Goal: Transaction & Acquisition: Download file/media

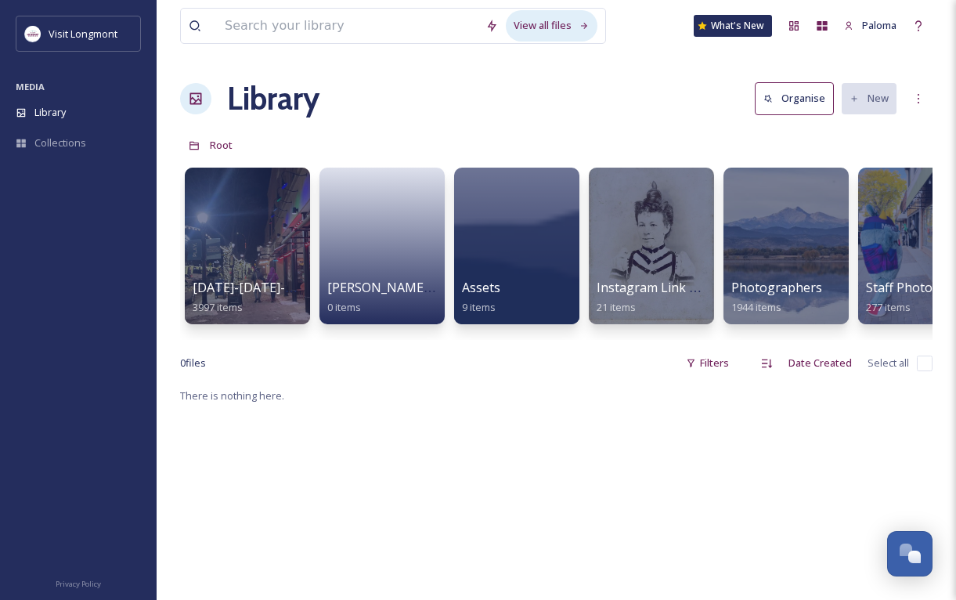
click at [545, 21] on div "View all files" at bounding box center [552, 25] width 92 height 31
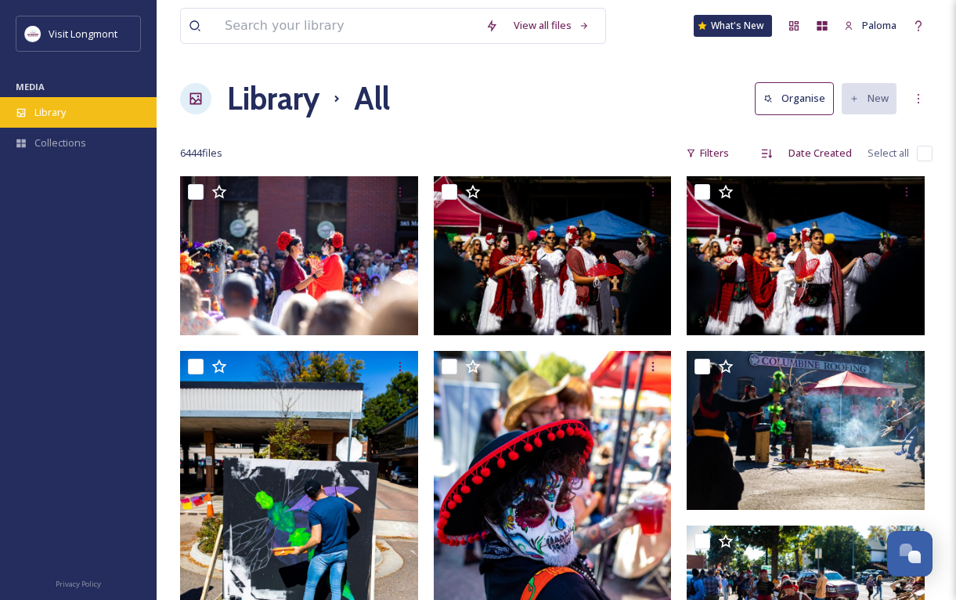
click at [38, 121] on div "Library" at bounding box center [78, 112] width 157 height 31
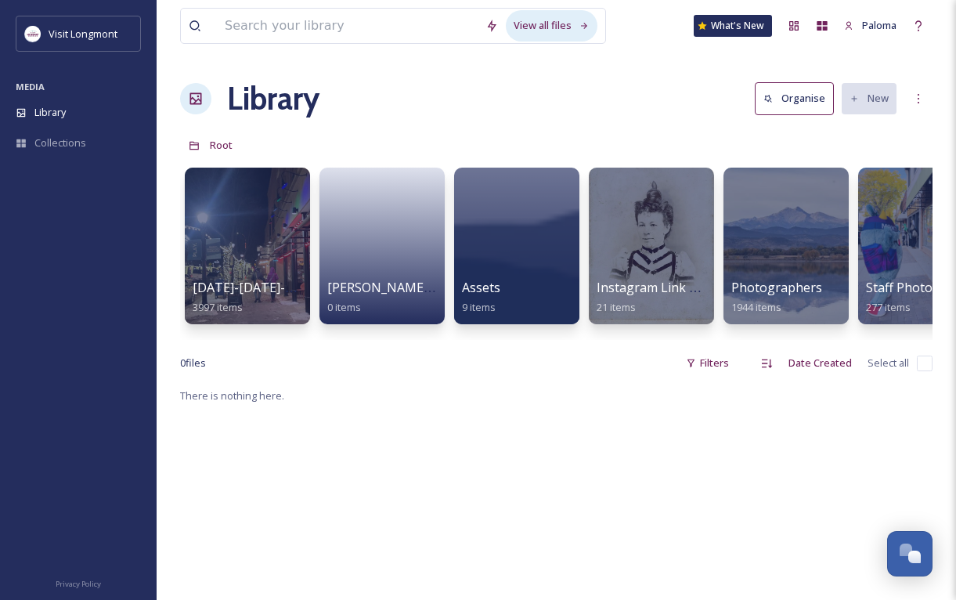
click at [540, 30] on div "View all files" at bounding box center [552, 25] width 92 height 31
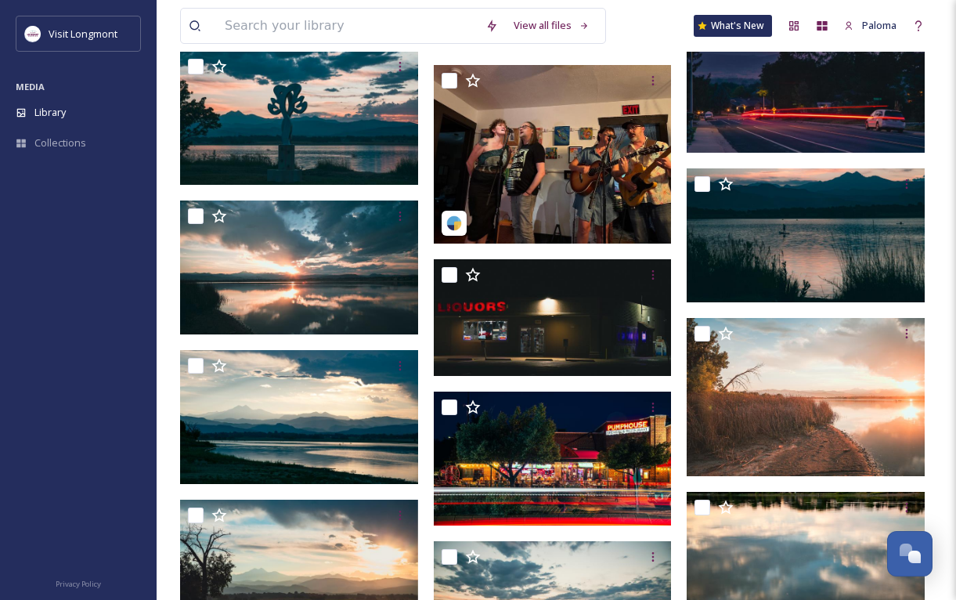
scroll to position [16992, 0]
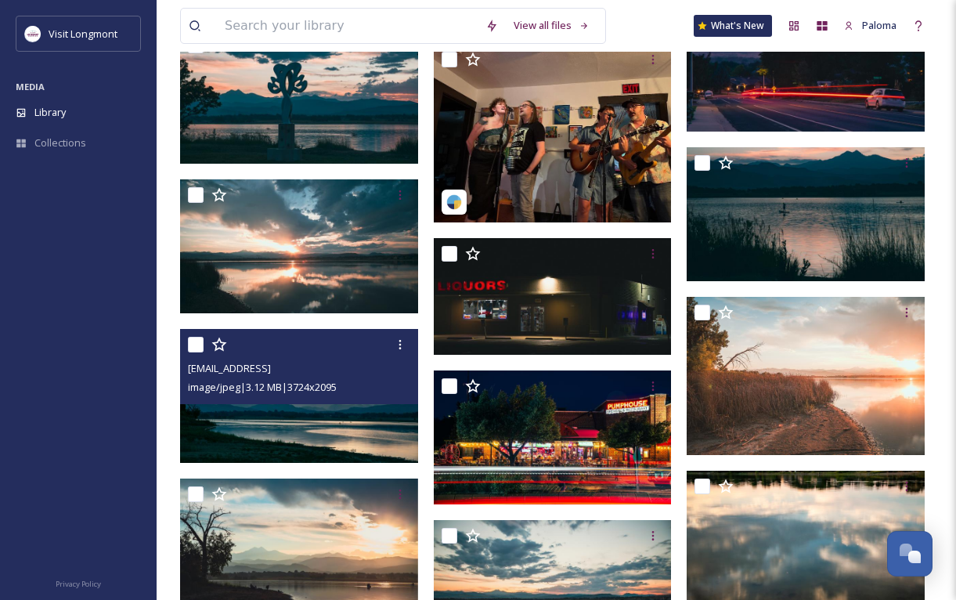
click at [236, 422] on img at bounding box center [299, 396] width 238 height 134
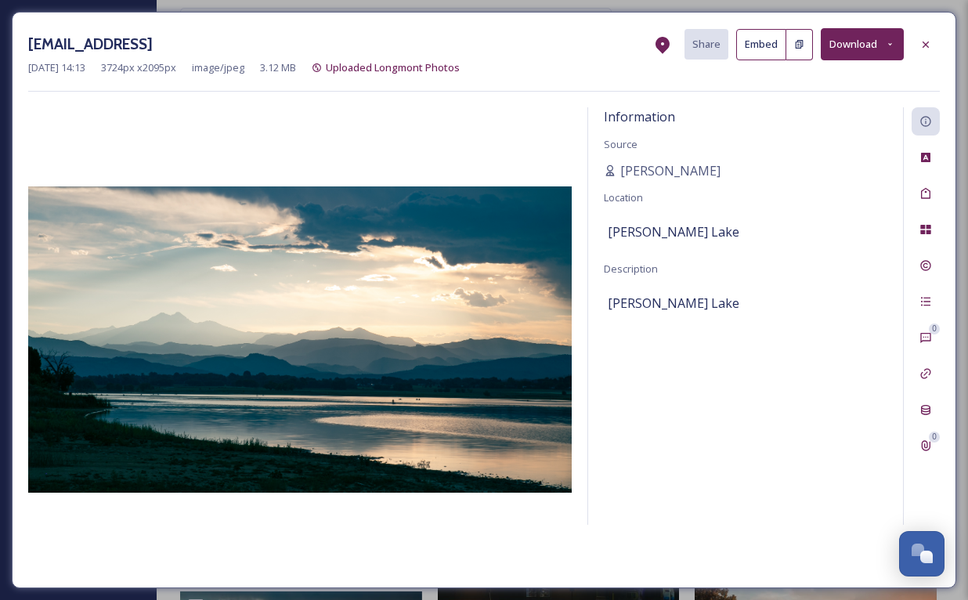
click at [857, 40] on button "Download" at bounding box center [861, 44] width 83 height 32
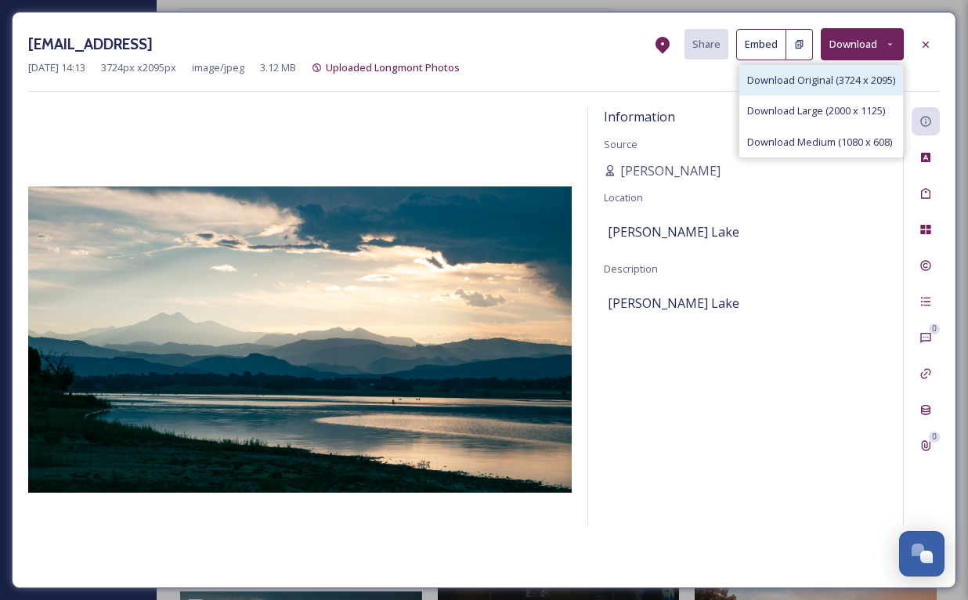
click at [798, 85] on span "Download Original (3724 x 2095)" at bounding box center [821, 80] width 148 height 15
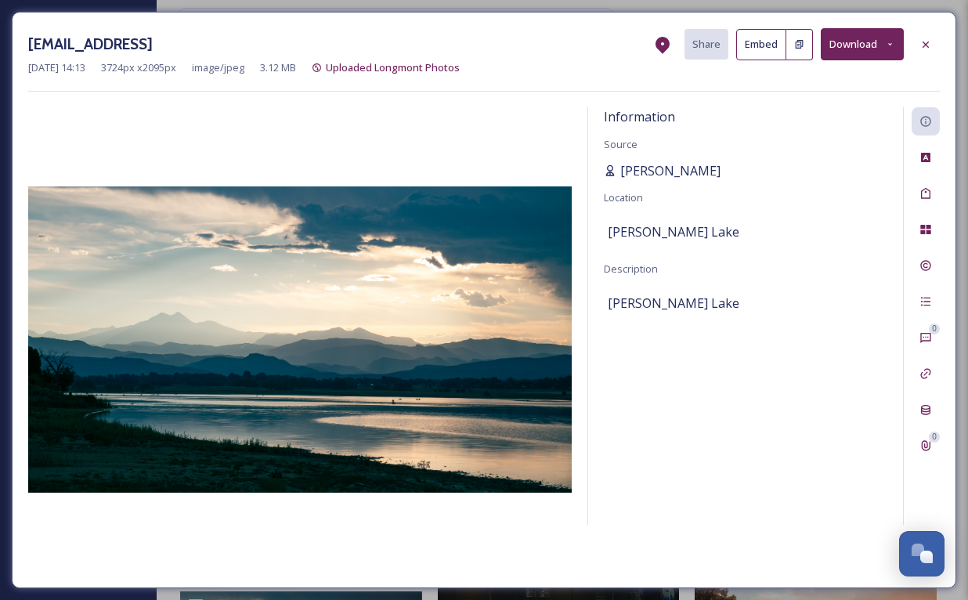
click at [658, 171] on span "Brian Gibson" at bounding box center [670, 170] width 100 height 19
click at [927, 38] on icon at bounding box center [925, 44] width 13 height 13
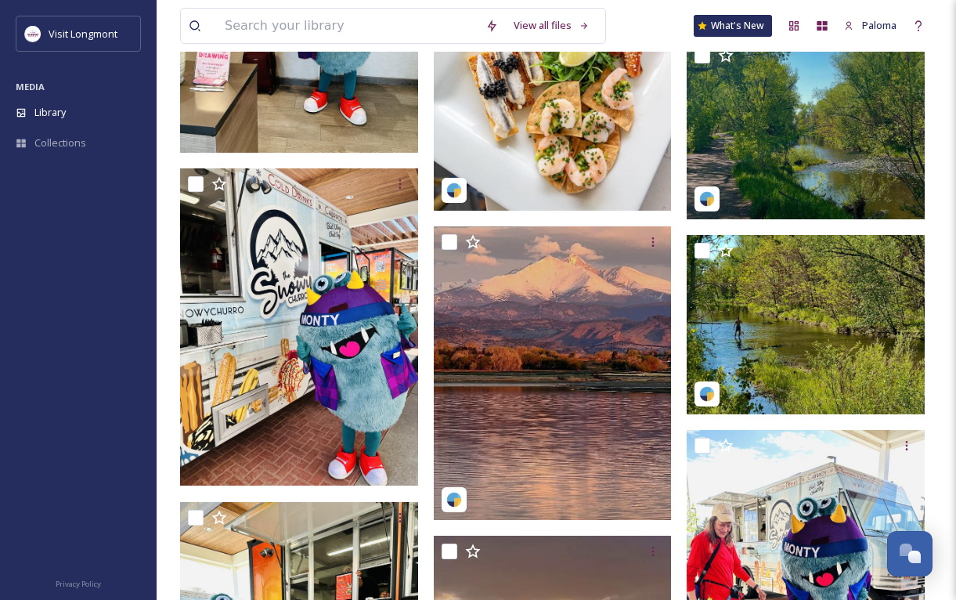
scroll to position [31889, 0]
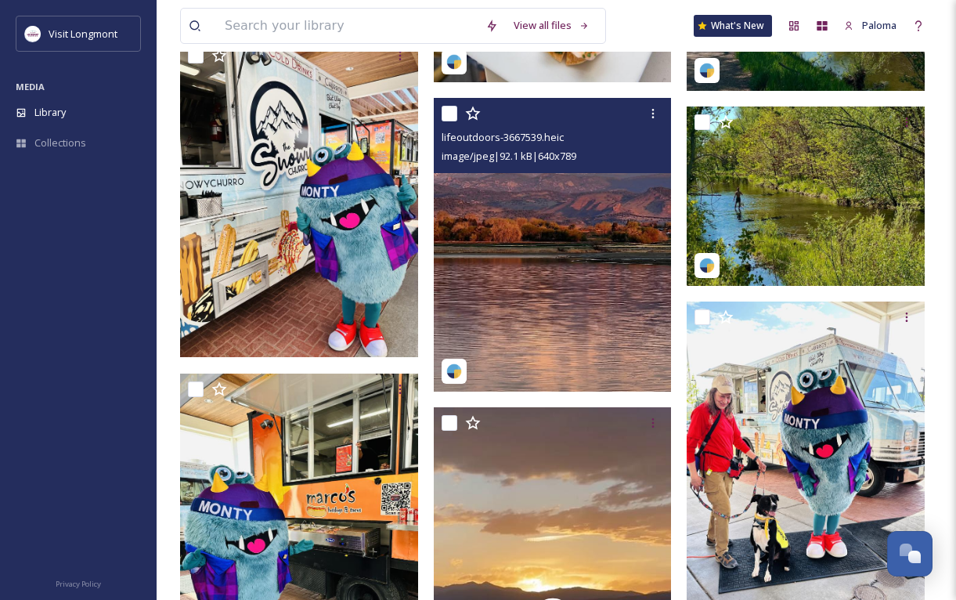
click at [605, 220] on img at bounding box center [553, 245] width 238 height 294
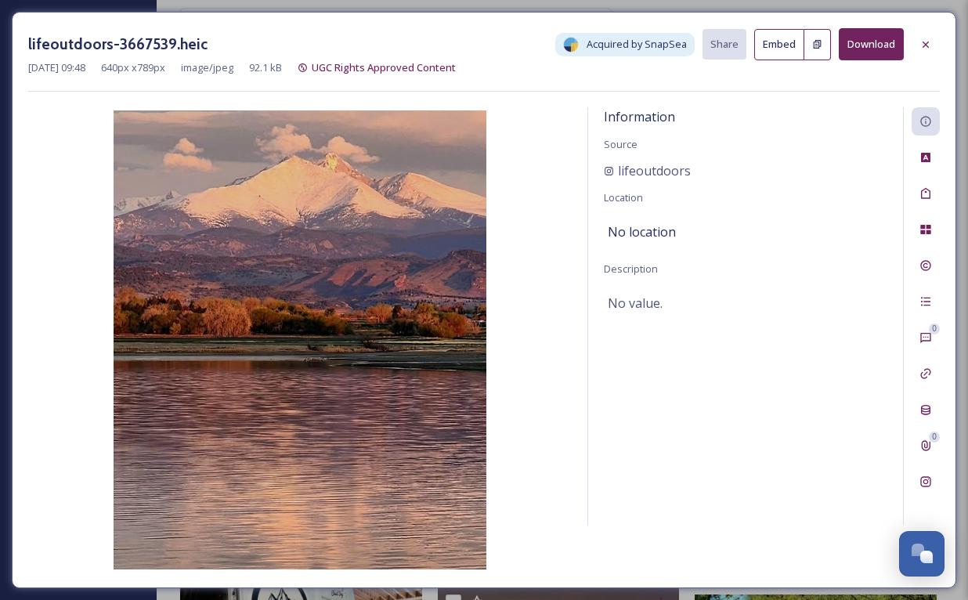
click at [863, 50] on button "Download" at bounding box center [870, 44] width 65 height 32
click at [930, 41] on icon at bounding box center [925, 44] width 13 height 13
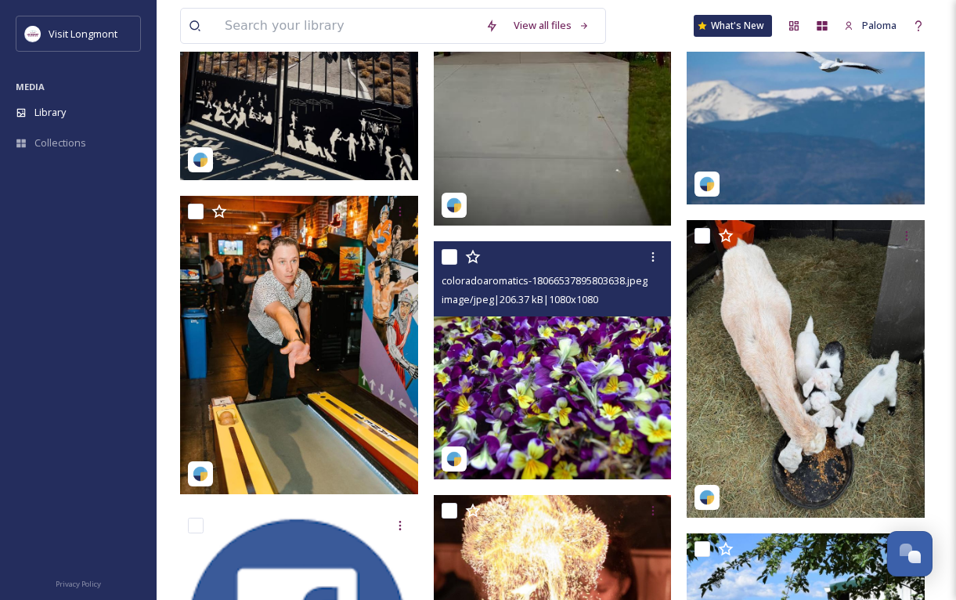
scroll to position [35364, 0]
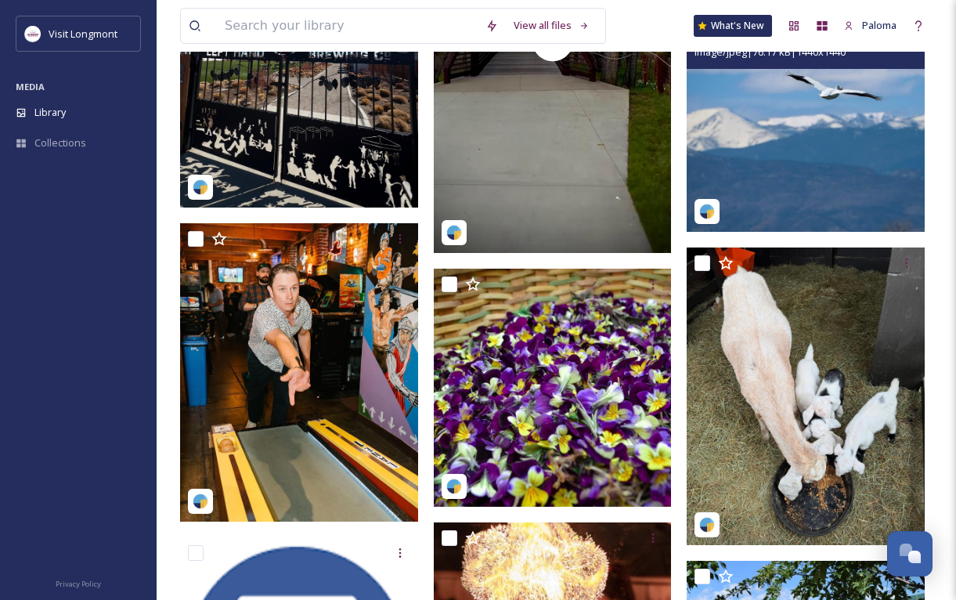
click at [854, 169] on img at bounding box center [806, 113] width 238 height 238
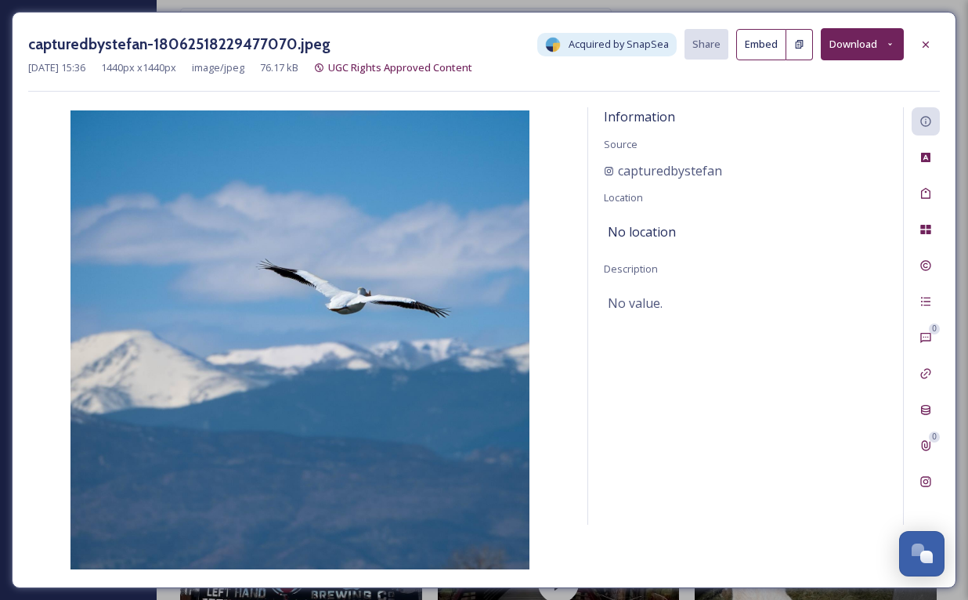
click at [871, 49] on button "Download" at bounding box center [861, 44] width 83 height 32
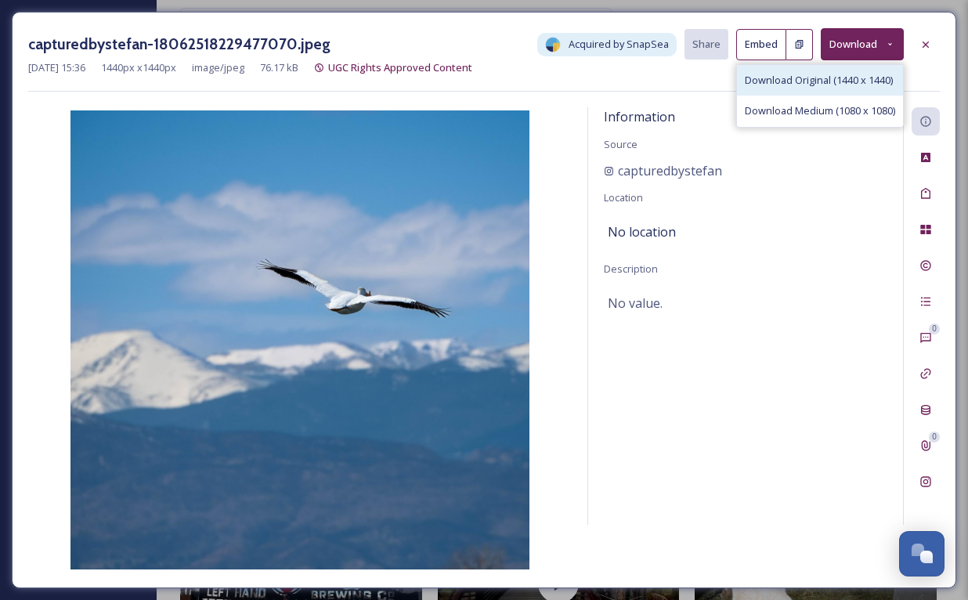
click at [812, 86] on span "Download Original (1440 x 1440)" at bounding box center [818, 80] width 148 height 15
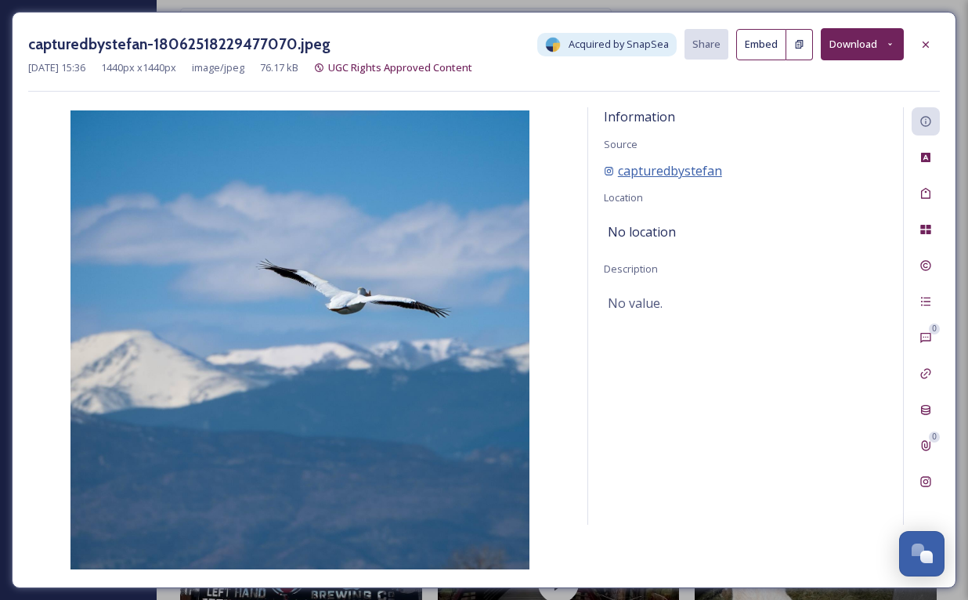
click at [713, 165] on span "capturedbystefan" at bounding box center [670, 170] width 104 height 19
click at [921, 47] on icon at bounding box center [925, 44] width 13 height 13
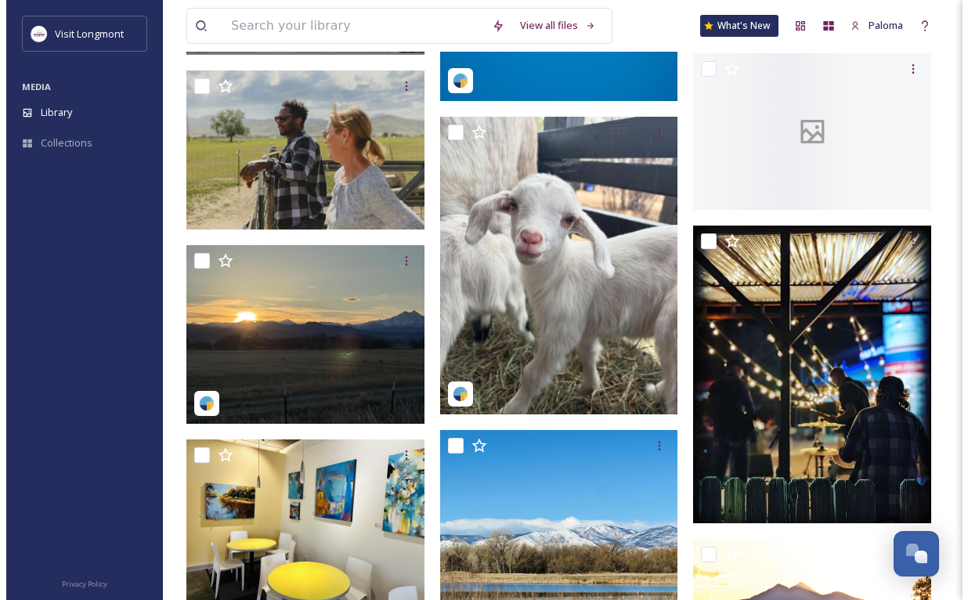
scroll to position [37390, 0]
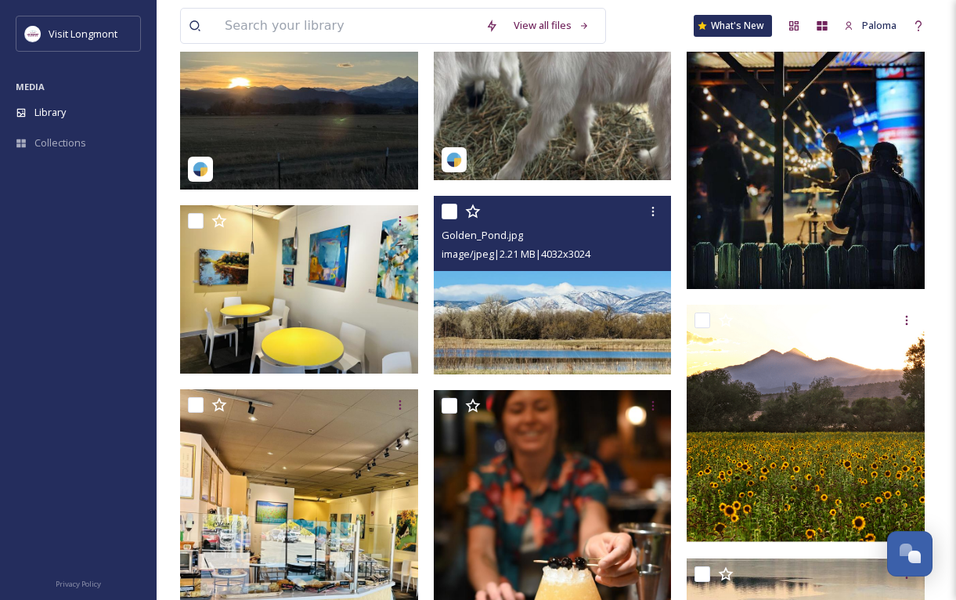
click at [525, 307] on img at bounding box center [553, 285] width 238 height 178
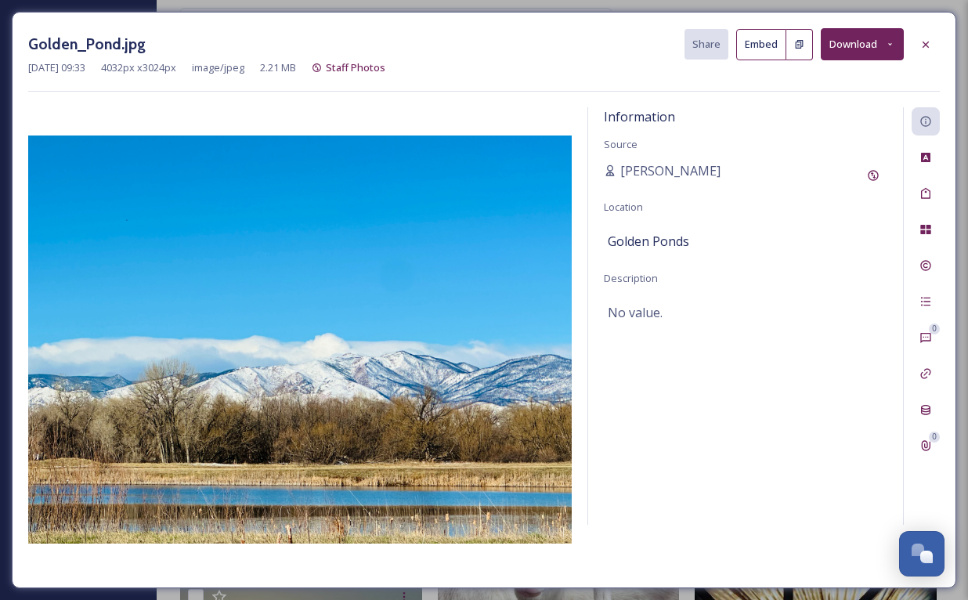
click at [885, 44] on icon at bounding box center [890, 44] width 10 height 10
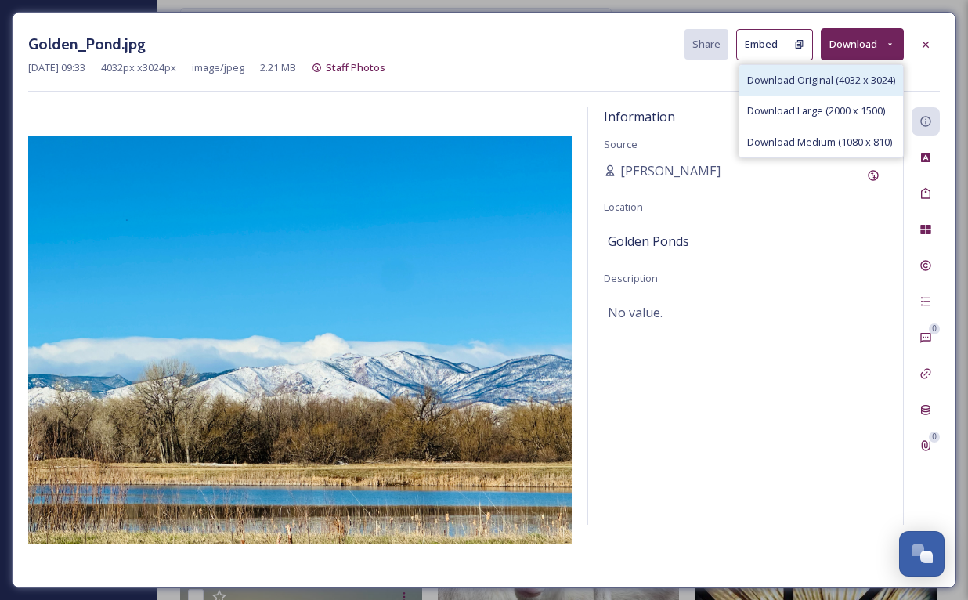
click at [831, 73] on span "Download Original (4032 x 3024)" at bounding box center [821, 80] width 148 height 15
